Goal: Task Accomplishment & Management: Use online tool/utility

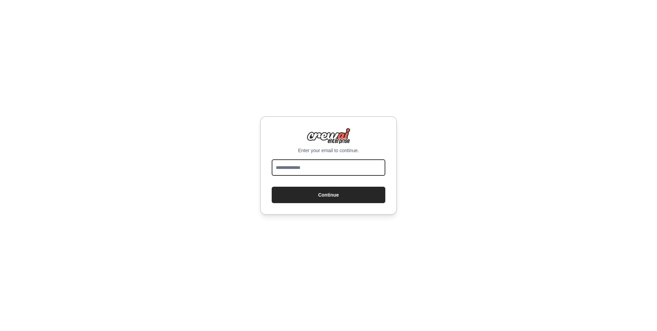
click at [320, 170] on input "email" at bounding box center [329, 167] width 114 height 16
type input "**********"
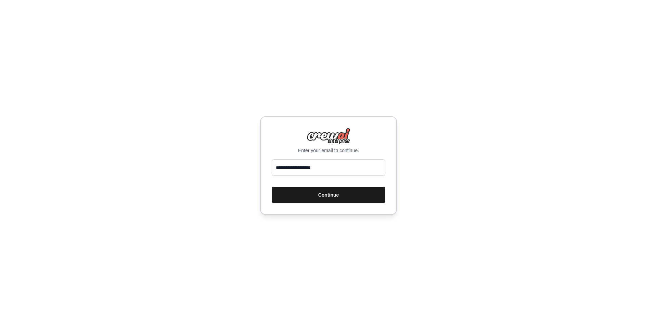
click at [324, 196] on button "Continue" at bounding box center [329, 195] width 114 height 16
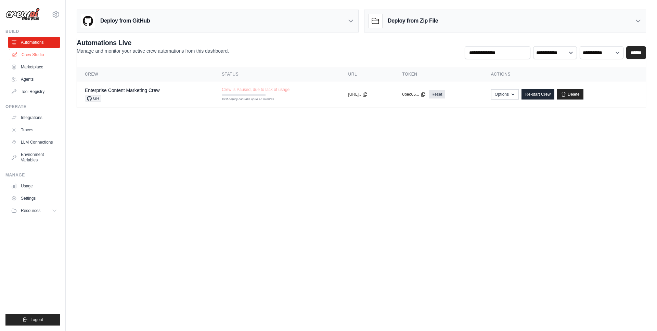
click at [34, 54] on link "Crew Studio" at bounding box center [35, 54] width 52 height 11
click at [28, 56] on link "Crew Studio" at bounding box center [35, 54] width 52 height 11
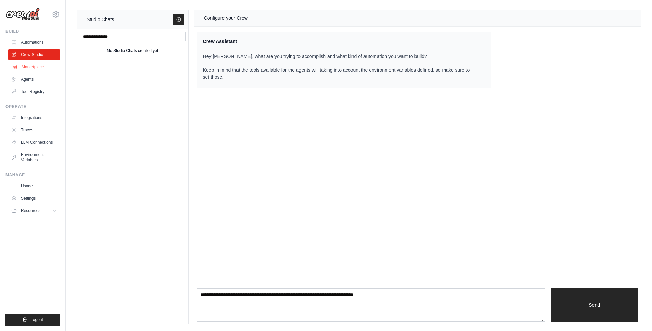
click at [29, 66] on link "Marketplace" at bounding box center [35, 67] width 52 height 11
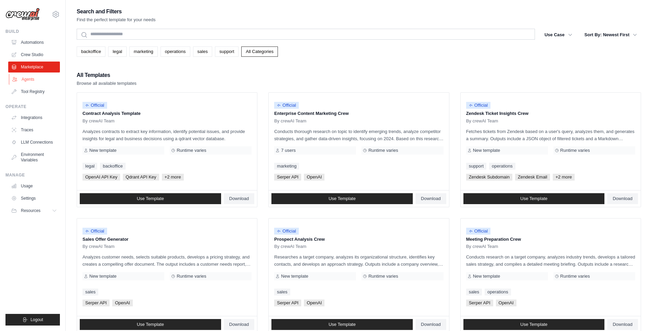
click at [29, 80] on link "Agents" at bounding box center [35, 79] width 52 height 11
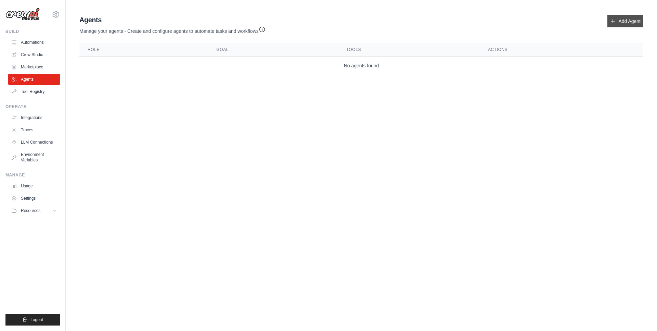
click at [628, 23] on link "Add Agent" at bounding box center [625, 21] width 36 height 12
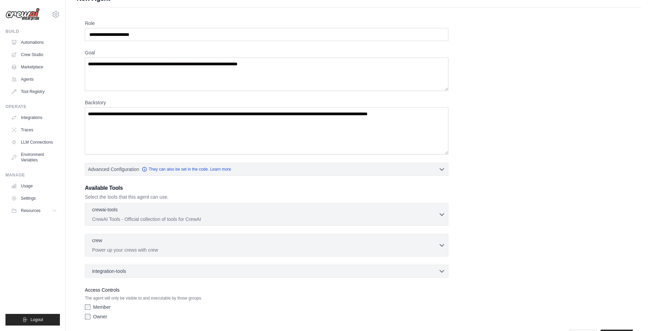
scroll to position [16, 0]
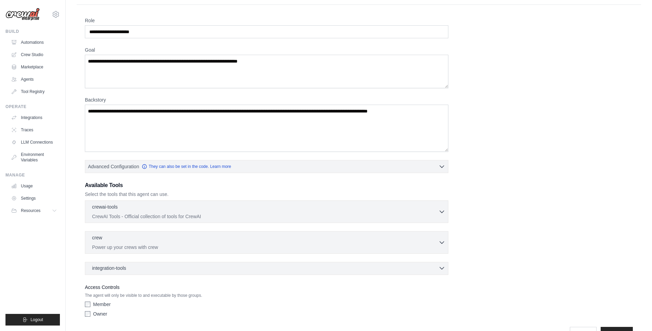
click at [396, 268] on div "integration-tools 0 selected" at bounding box center [268, 268] width 353 height 7
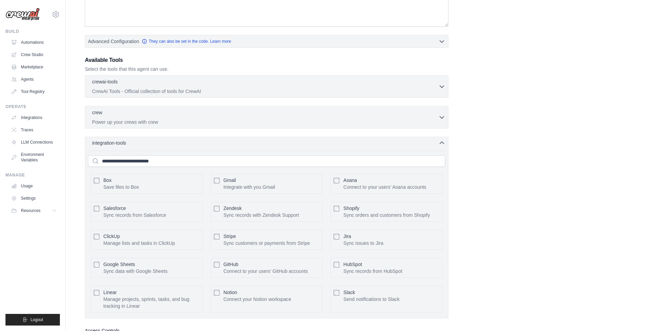
scroll to position [63, 0]
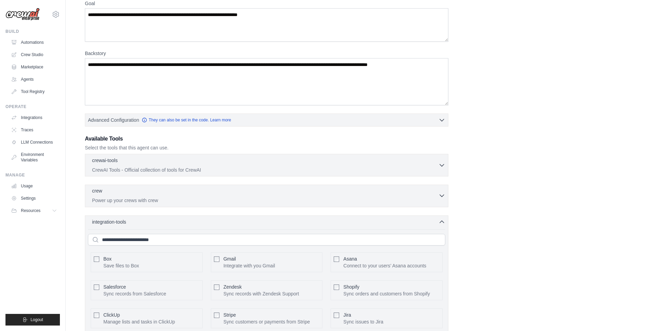
click at [352, 193] on div "crew 0 selected" at bounding box center [265, 191] width 346 height 8
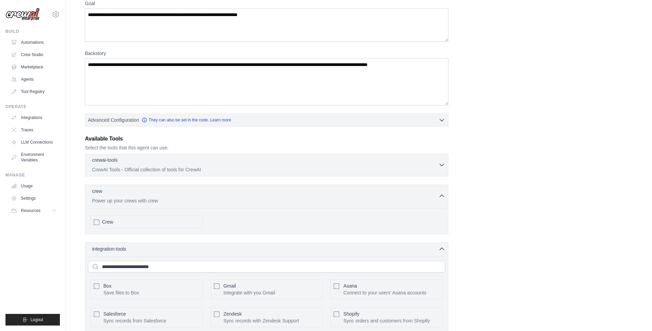
click at [347, 167] on p "CrewAI Tools - Official collection of tools for CrewAI" at bounding box center [265, 169] width 346 height 7
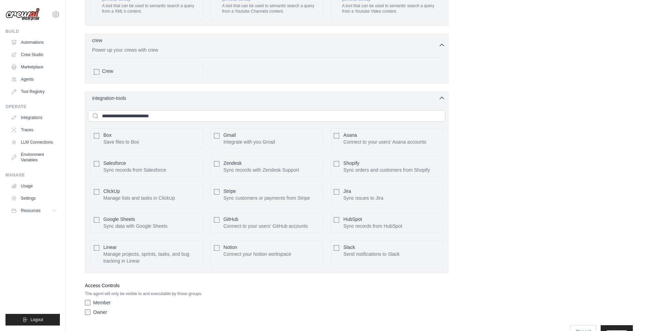
scroll to position [1396, 0]
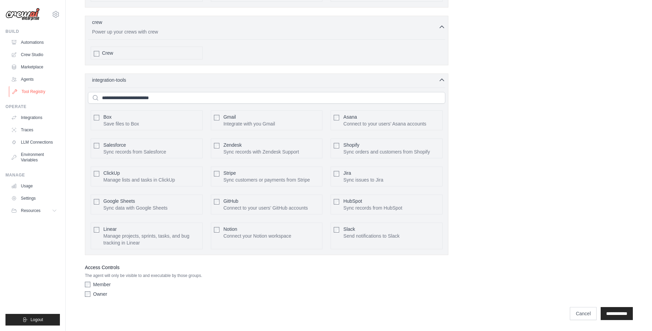
click at [30, 91] on link "Tool Registry" at bounding box center [35, 91] width 52 height 11
